Goal: Task Accomplishment & Management: Manage account settings

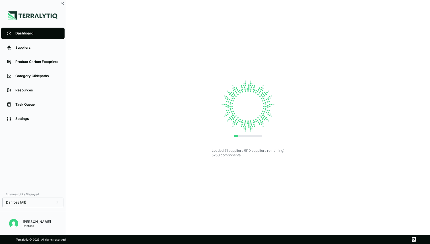
click at [143, 54] on div "Loaded 51 suppliers (510 suppliers remaining) 5250 components" at bounding box center [248, 117] width 346 height 217
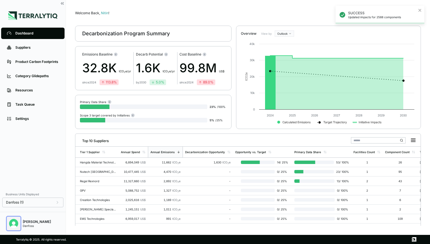
click at [12, 221] on img "Open user button" at bounding box center [13, 223] width 9 height 9
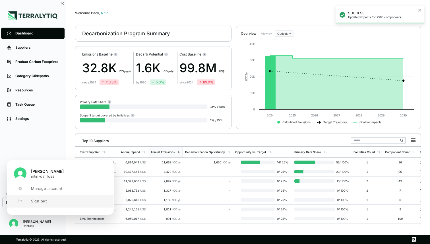
click at [27, 203] on button "Sign out" at bounding box center [60, 201] width 106 height 13
